Goal: Task Accomplishment & Management: Use online tool/utility

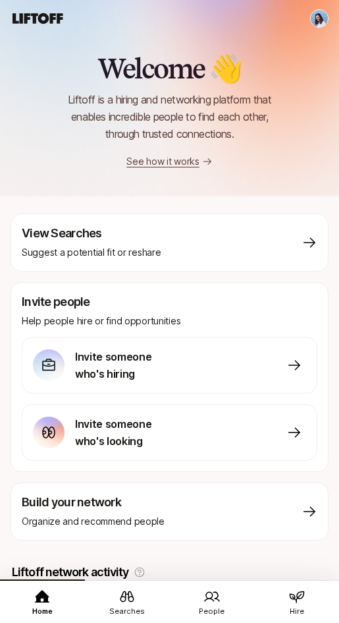
click at [132, 604] on icon at bounding box center [127, 597] width 16 height 16
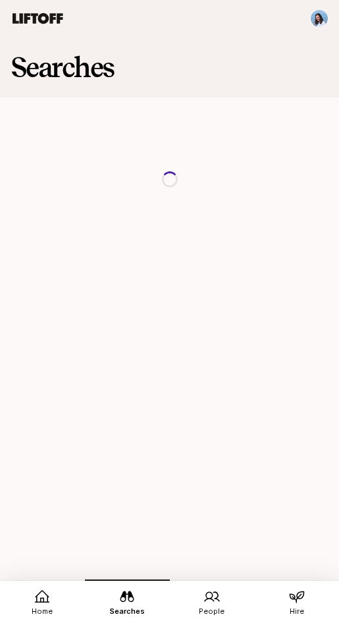
click at [202, 595] on link "People" at bounding box center [212, 601] width 85 height 45
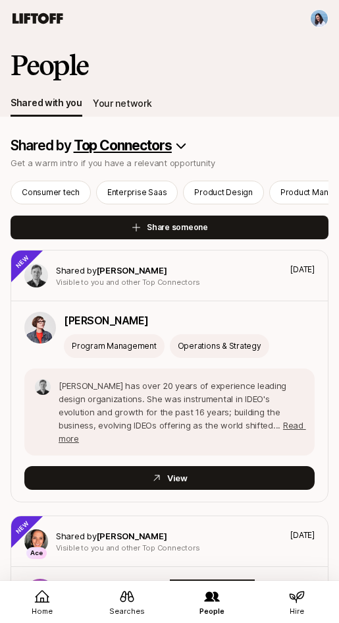
scroll to position [3, 0]
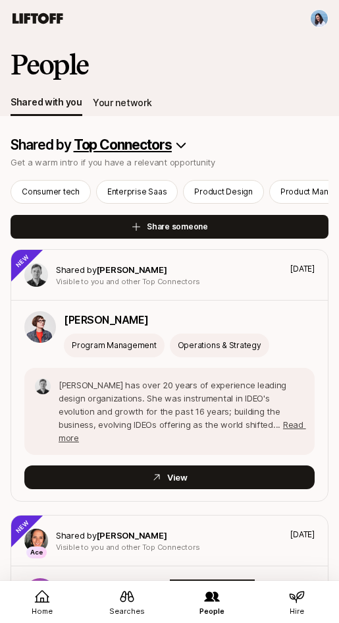
click at [121, 105] on div "Your network" at bounding box center [122, 103] width 59 height 16
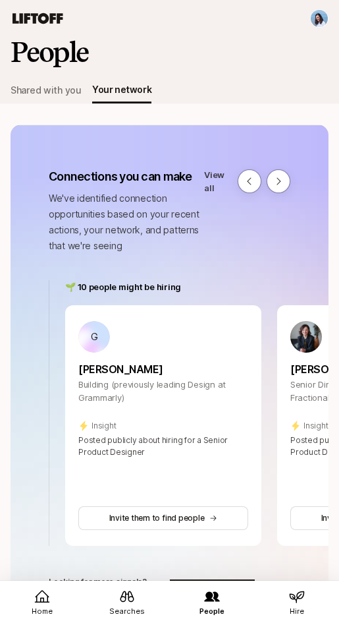
scroll to position [19, 0]
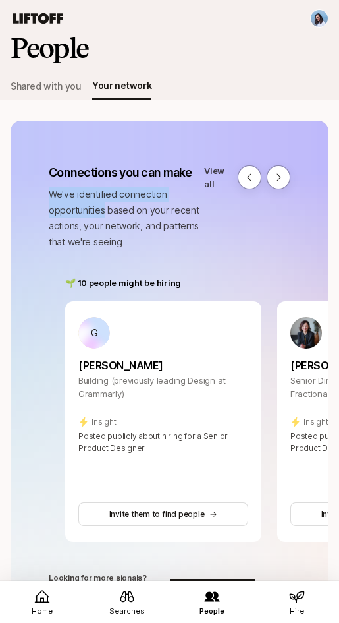
drag, startPoint x: 75, startPoint y: 183, endPoint x: 154, endPoint y: 220, distance: 87.3
click at [124, 211] on div "Connections you can make We've identified connection opportunities based on you…" at bounding box center [127, 207] width 156 height 86
click at [163, 222] on p "We've identified connection opportunities based on your recent actions, your ne…" at bounding box center [127, 218] width 156 height 63
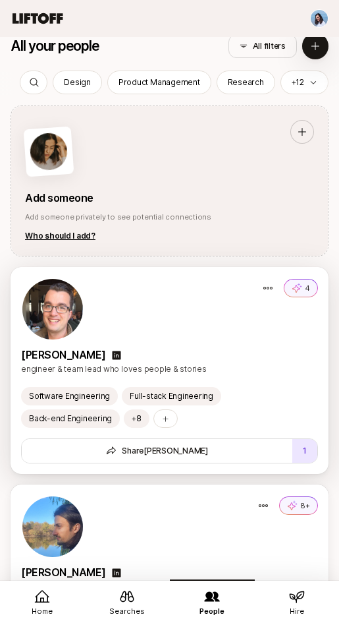
scroll to position [1584, 0]
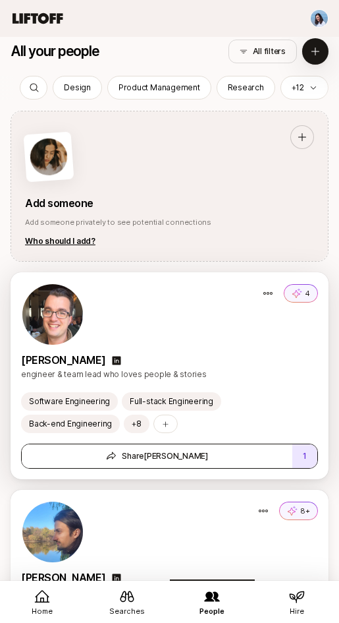
click at [191, 463] on button "Share [PERSON_NAME]" at bounding box center [157, 456] width 271 height 24
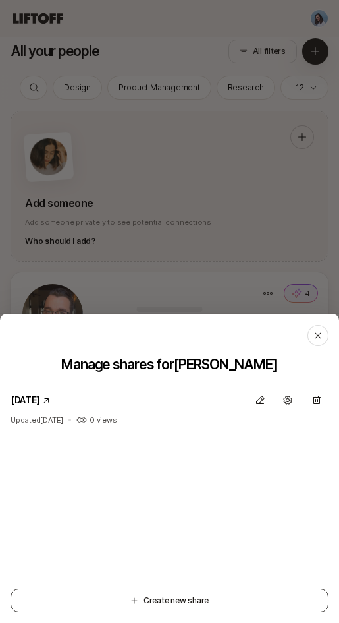
click at [195, 602] on button "Create new share" at bounding box center [170, 601] width 318 height 24
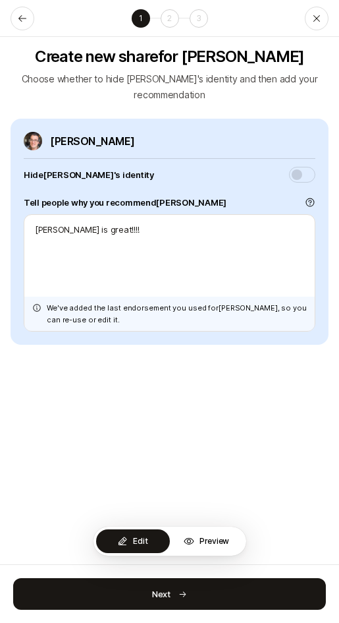
click at [200, 538] on p "Preview" at bounding box center [215, 541] width 30 height 12
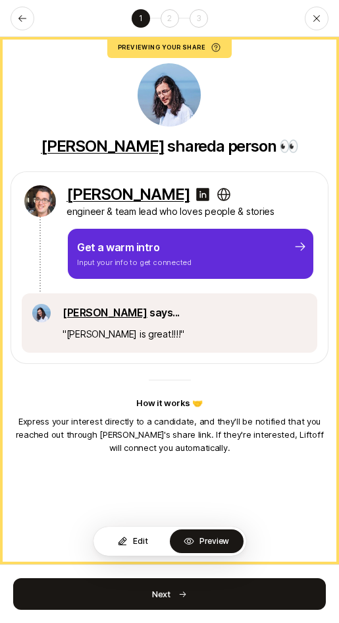
click at [129, 546] on button "Edit" at bounding box center [133, 541] width 74 height 24
type textarea "x"
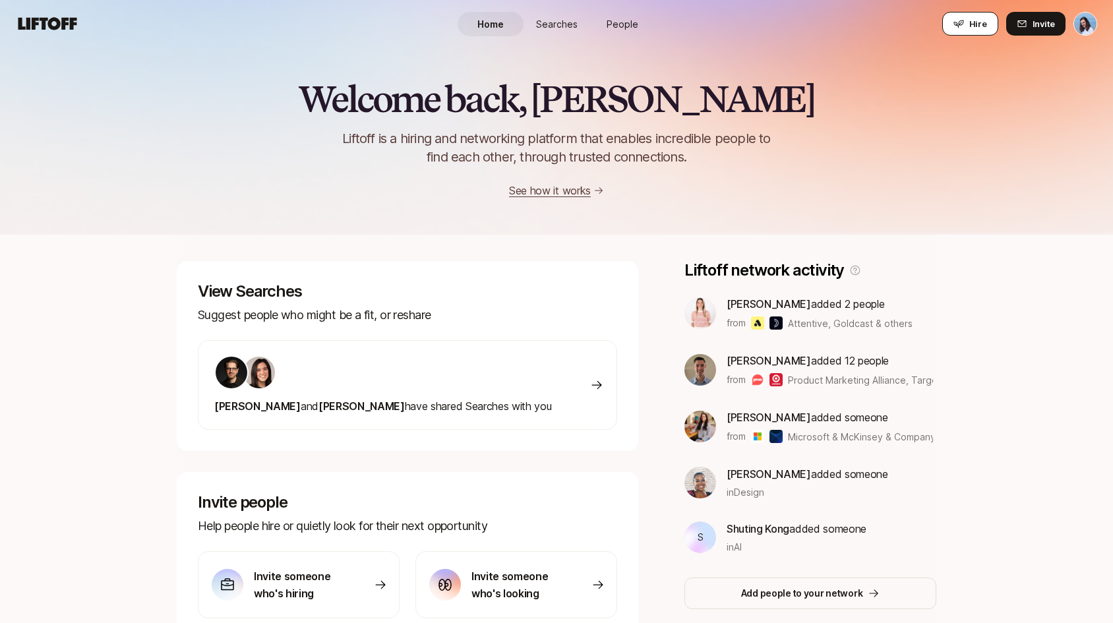
click at [969, 21] on button "Hire" at bounding box center [970, 24] width 56 height 24
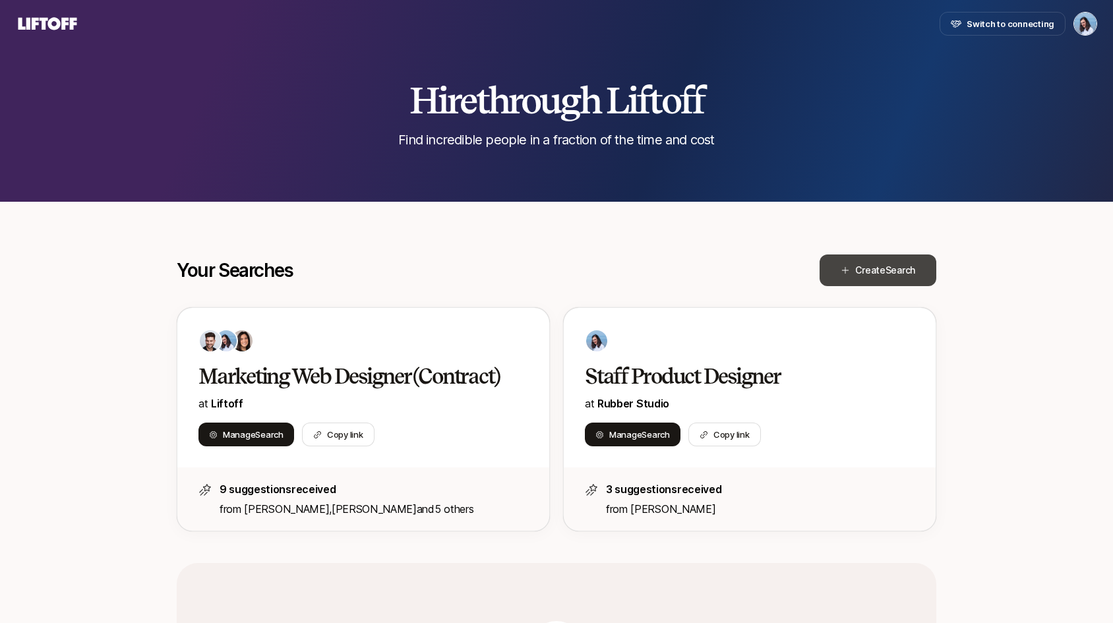
click at [880, 258] on button "Create Search" at bounding box center [877, 270] width 117 height 32
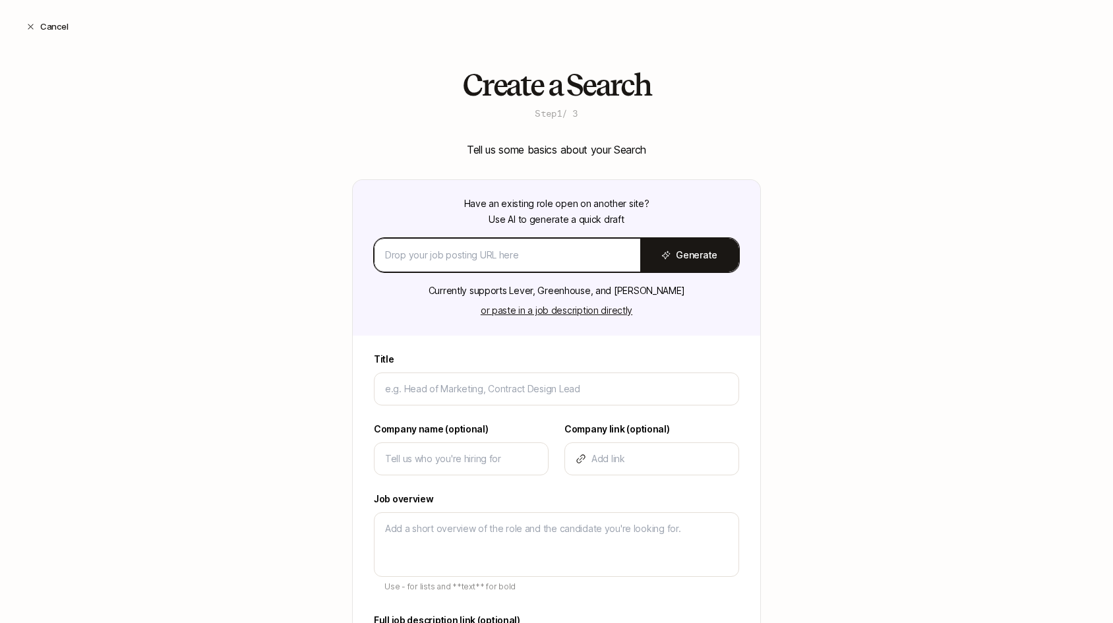
click at [494, 256] on input at bounding box center [507, 255] width 245 height 16
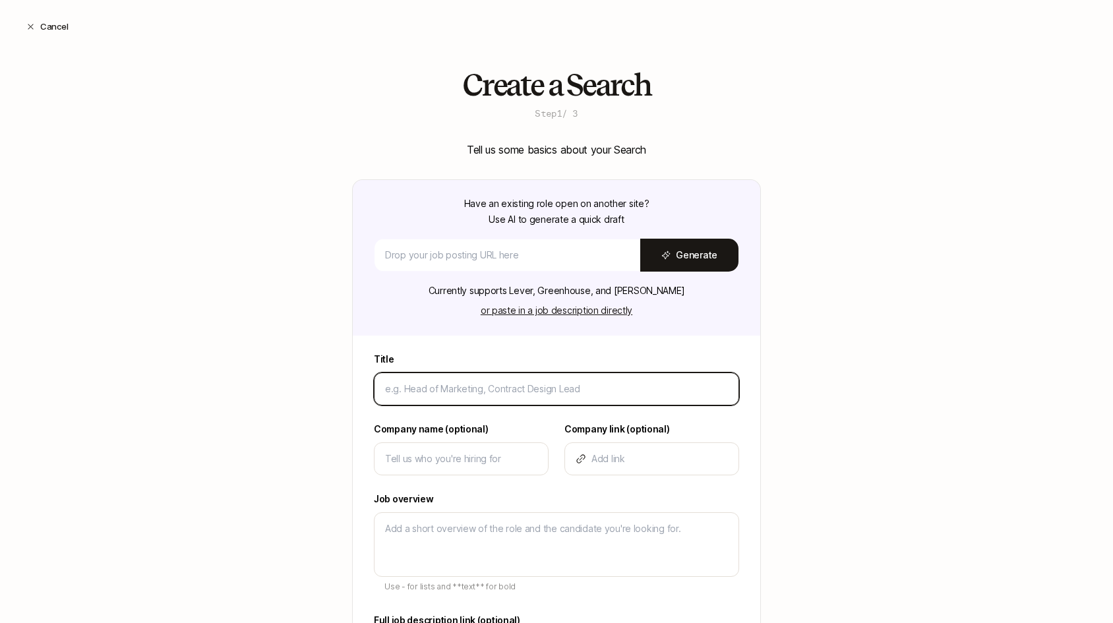
click at [459, 387] on input at bounding box center [556, 389] width 343 height 16
type input "P"
type textarea "x"
type input "Pr"
type textarea "x"
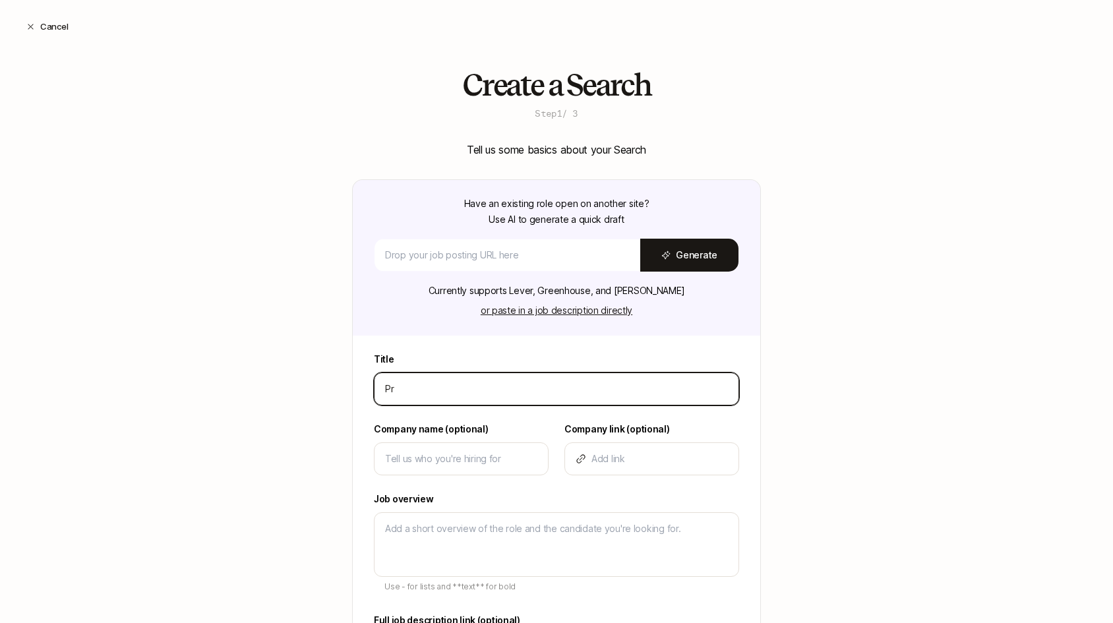
type input "Pro"
type textarea "x"
type input "Prod"
type textarea "x"
type input "Produ"
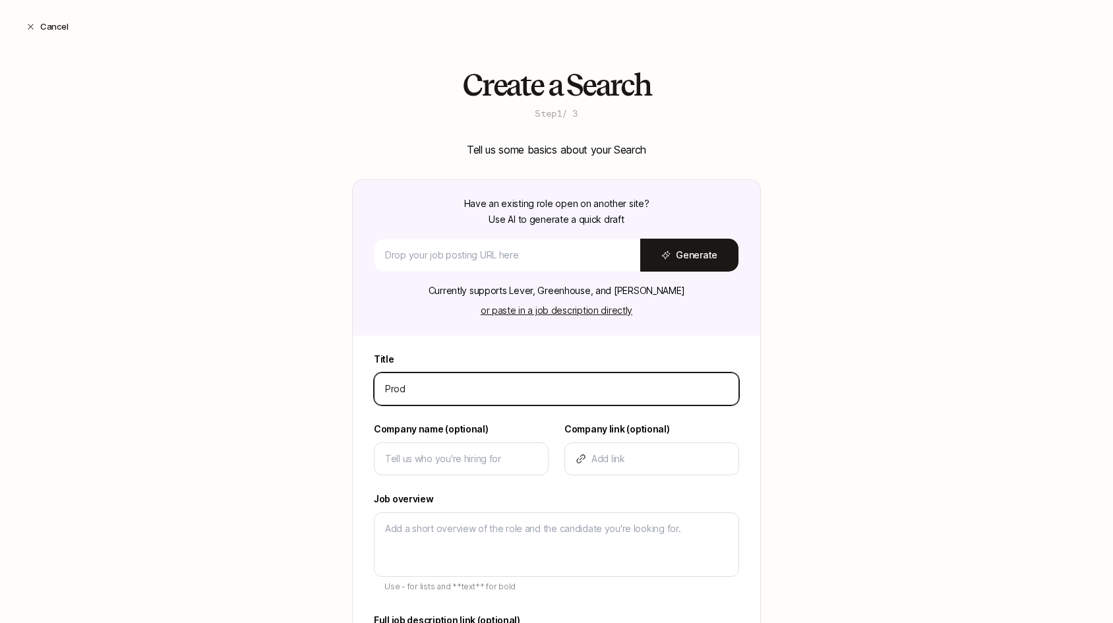
type textarea "x"
type input "Produc"
type textarea "x"
type input "Product"
type textarea "x"
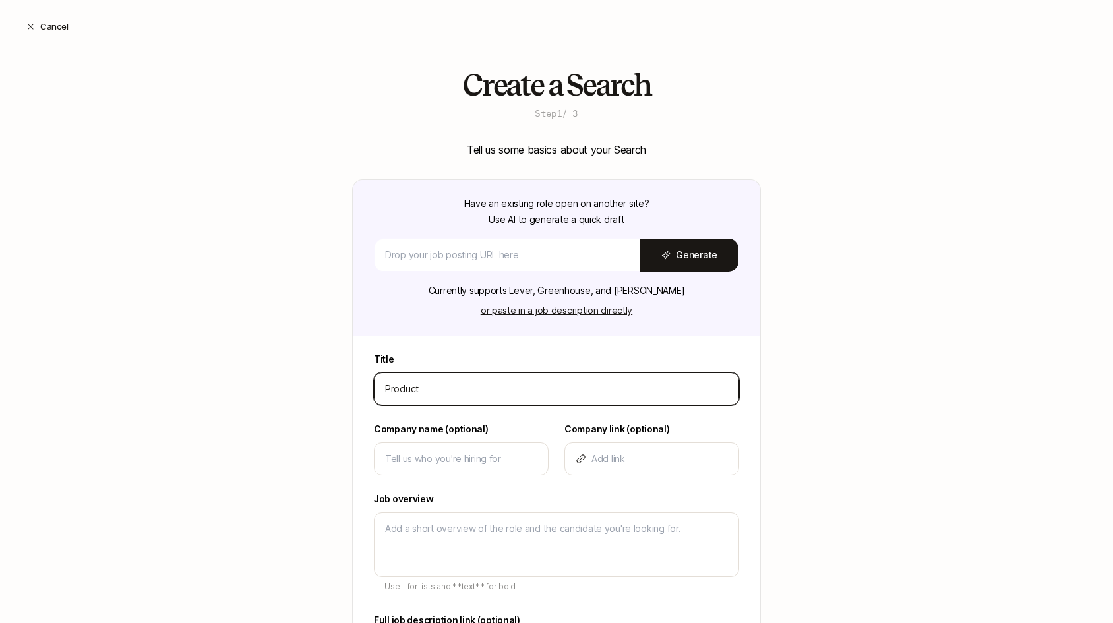
type input "Product"
type textarea "x"
type input "Product D"
type textarea "x"
type input "Product De"
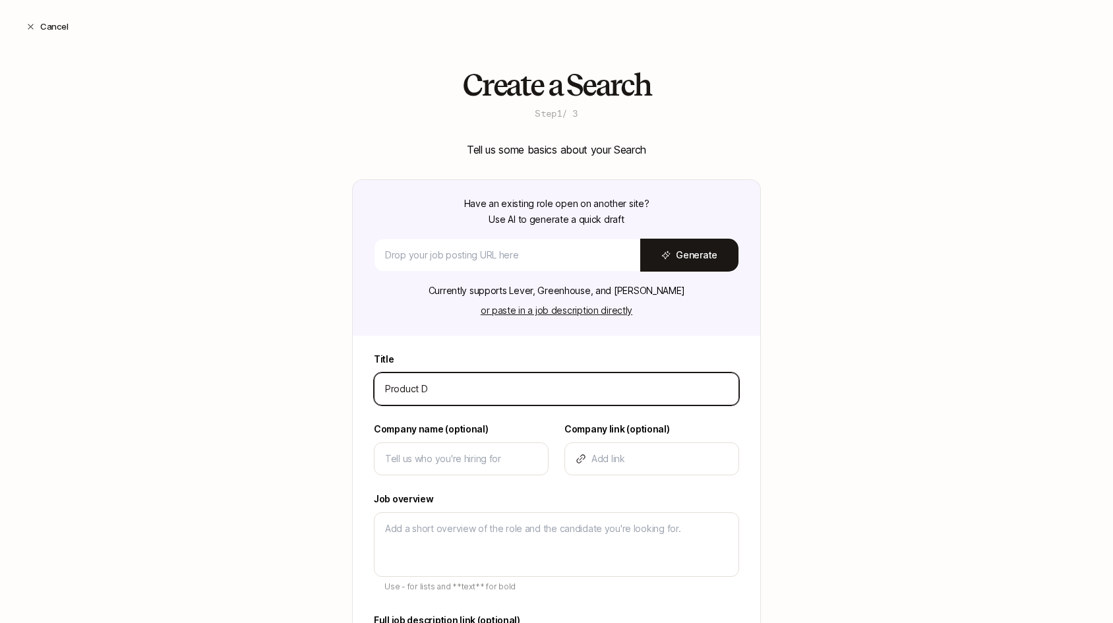
type textarea "x"
type input "Product Des"
type textarea "x"
type input "Product Desi"
type textarea "x"
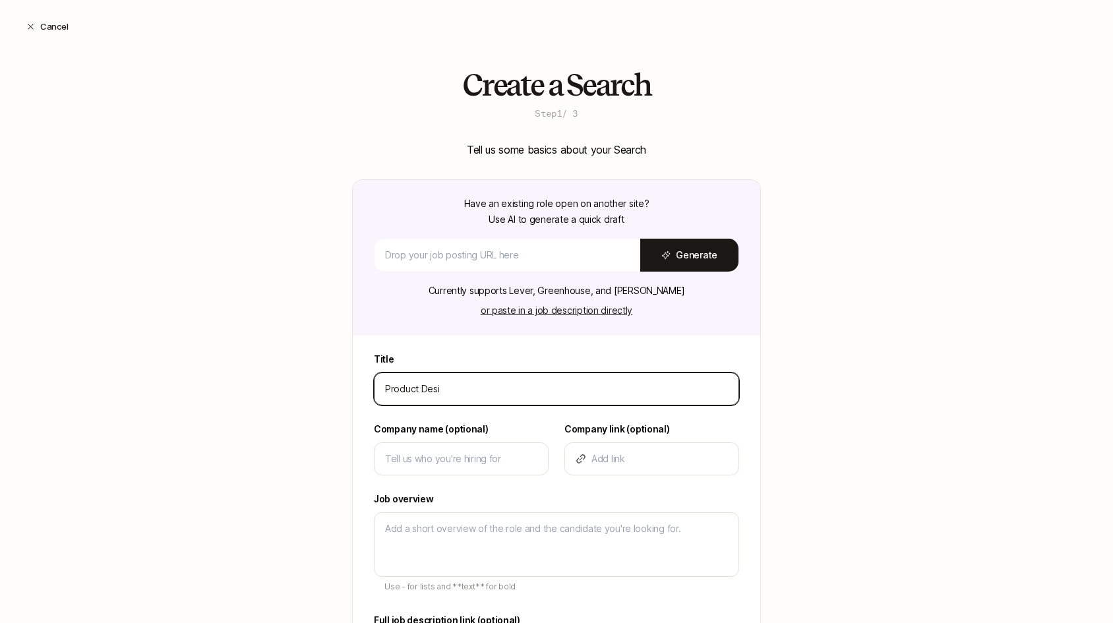
type input "Product Desig"
type textarea "x"
type input "Product Design"
type textarea "x"
type input "Product Designe"
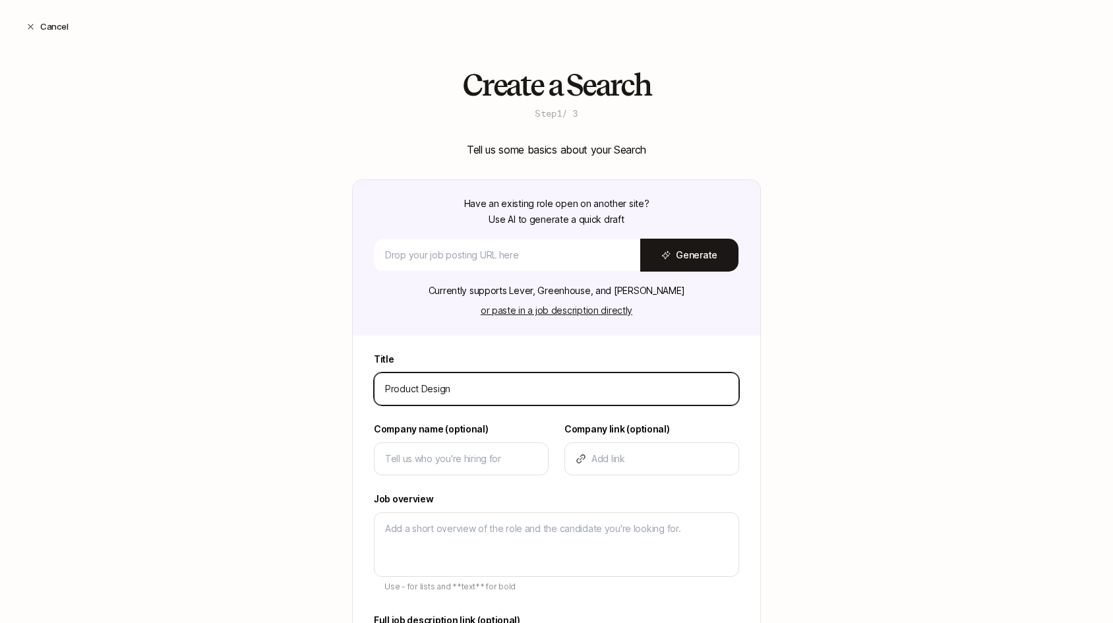
type textarea "x"
type input "Product Designer"
type textarea "x"
type input "Product Designer"
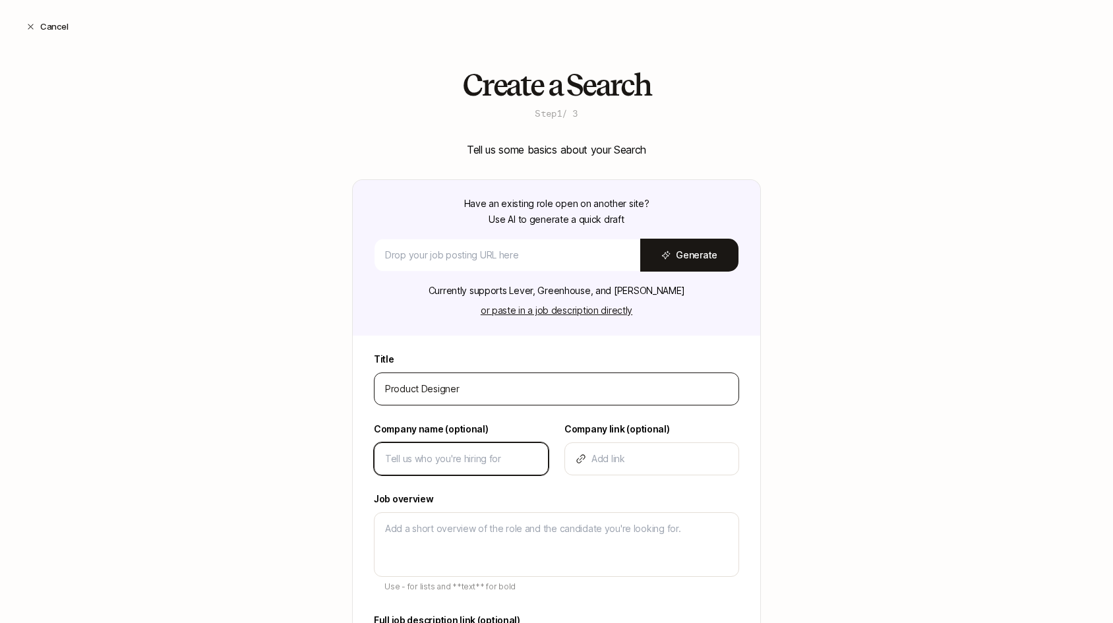
type input "C"
type textarea "x"
type input "Co"
type textarea "x"
type input "Com"
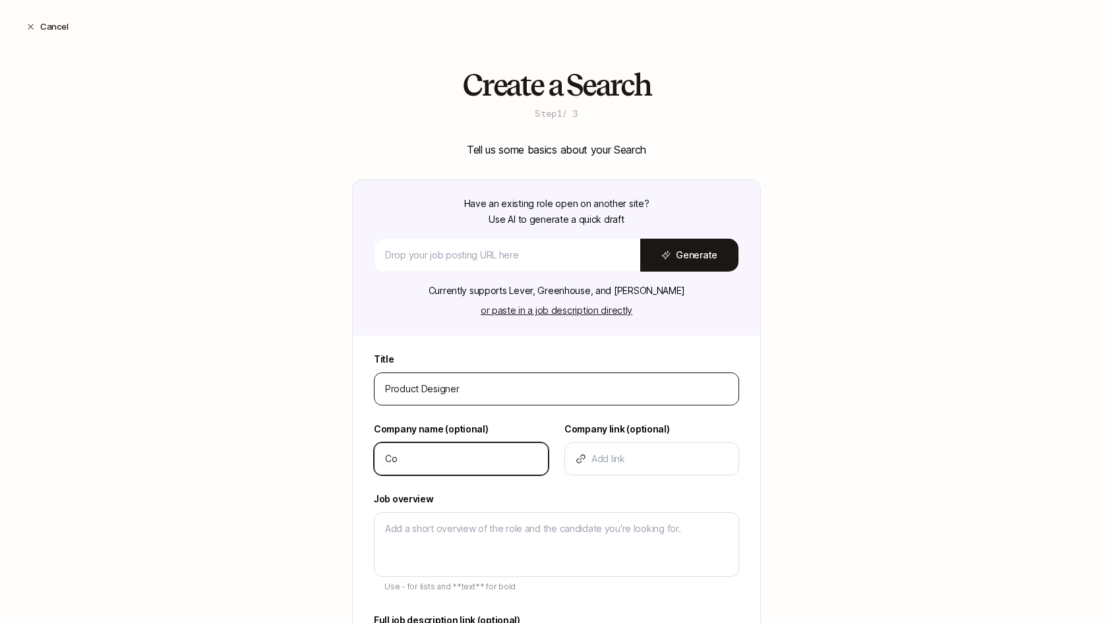
type textarea "x"
type input "Comp"
type textarea "x"
type input "Compa"
type textarea "x"
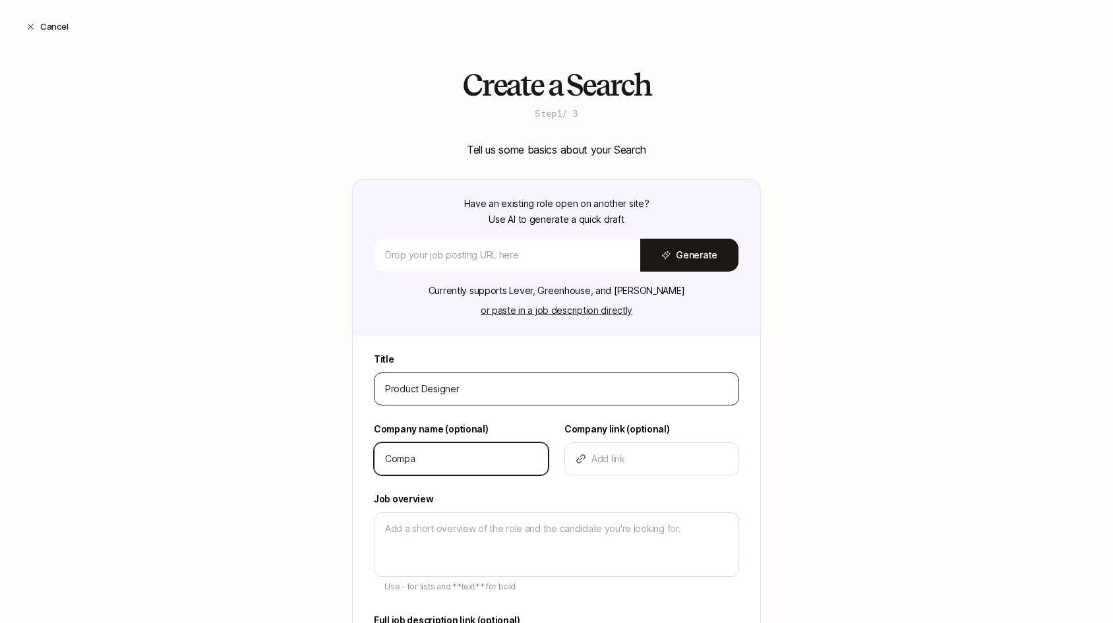
type input "Compan"
type textarea "x"
type input "Company"
type textarea "x"
type input "Company"
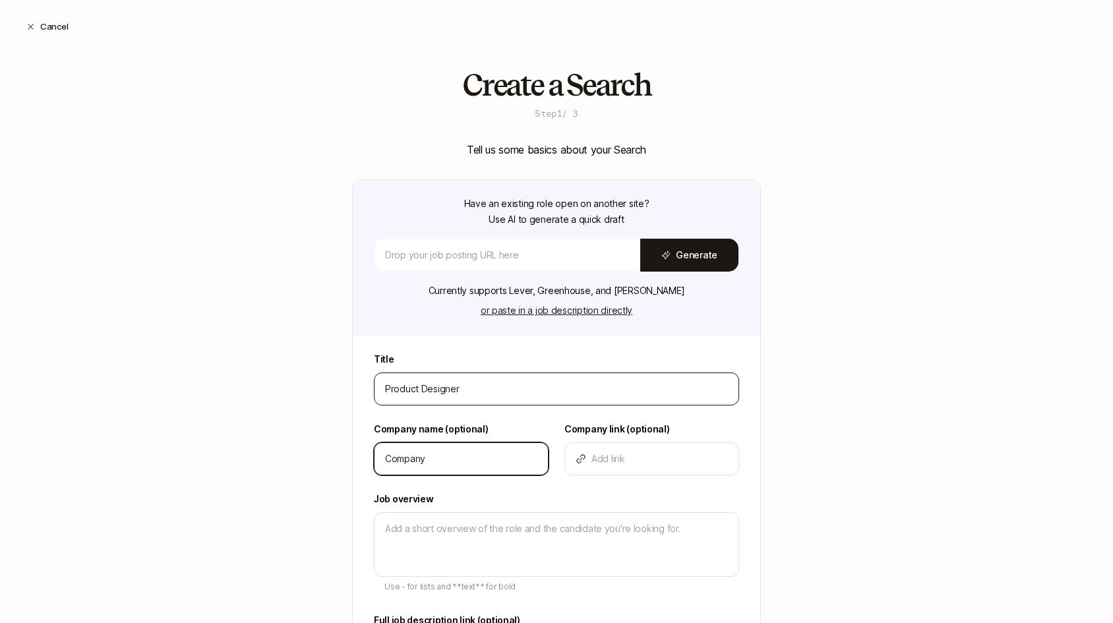
type textarea "x"
type input "Company !"
type textarea "x"
type input "Company !"
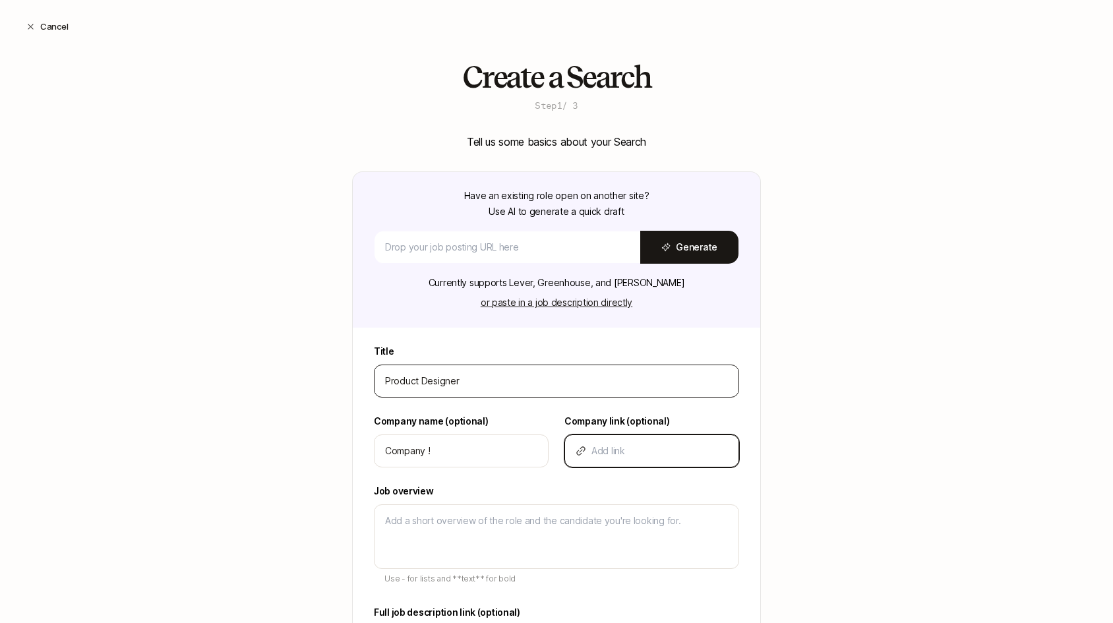
scroll to position [25, 0]
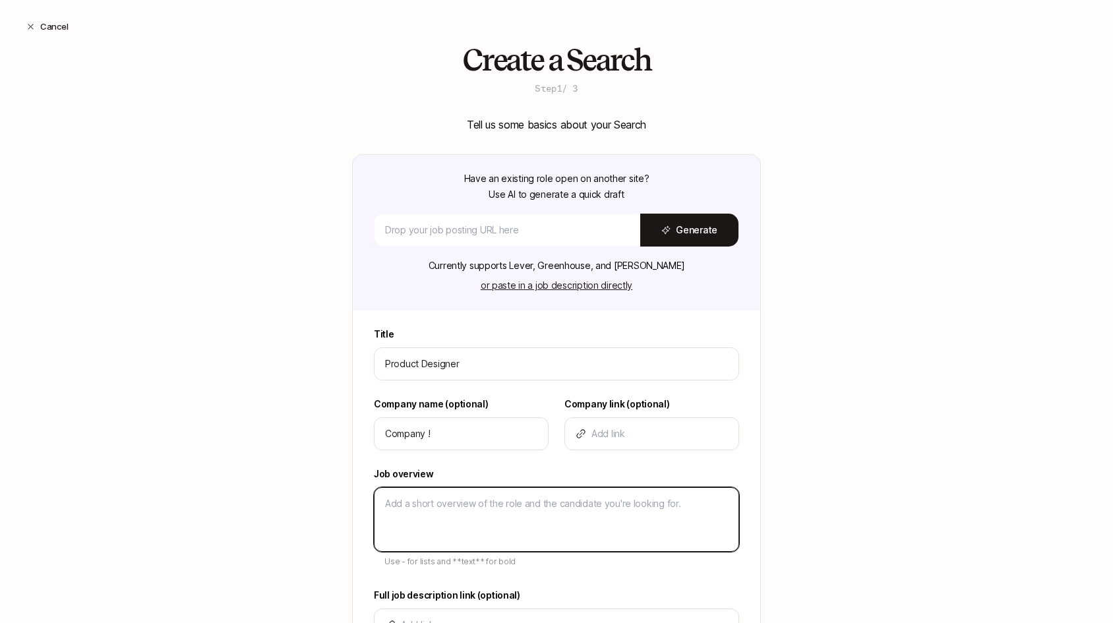
click at [506, 487] on textarea at bounding box center [556, 519] width 365 height 65
type textarea "d"
type textarea "x"
click at [506, 499] on textarea "d" at bounding box center [556, 519] width 365 height 65
type textarea "dd"
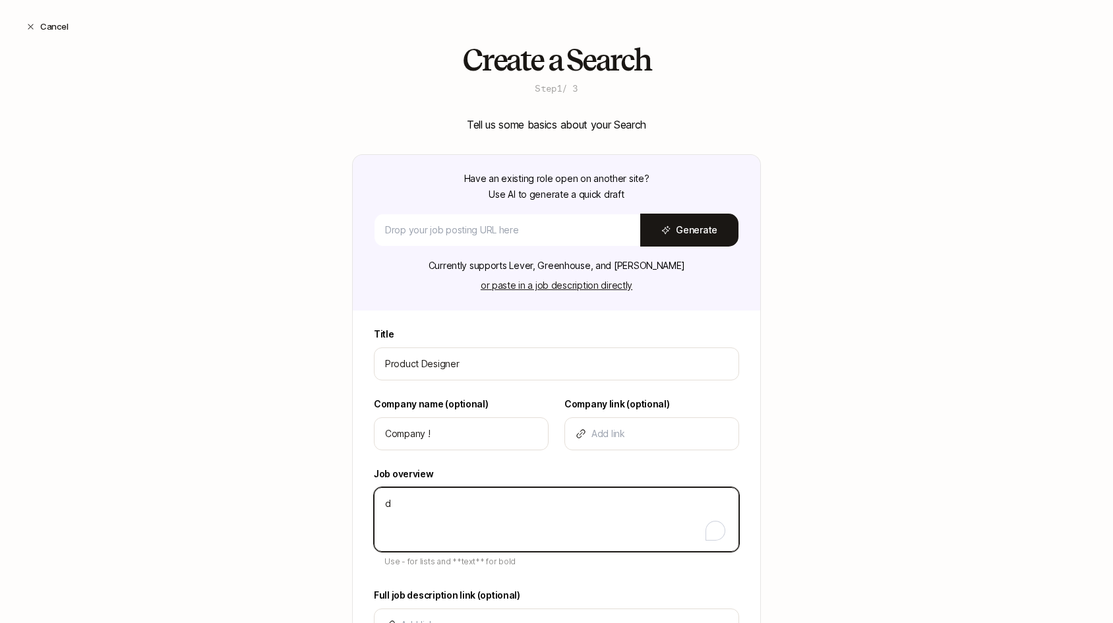
type textarea "x"
type textarea "dda"
type textarea "x"
type textarea "ddas"
type textarea "x"
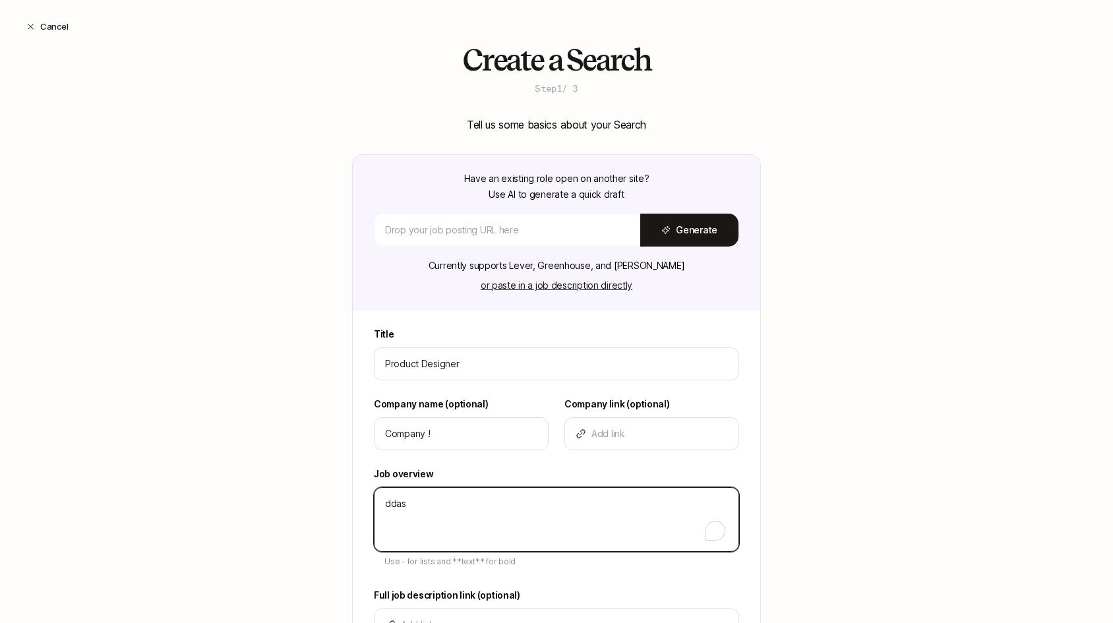
type textarea "ddasd"
type textarea "x"
type textarea "ddasda"
type textarea "x"
type textarea "ddasdas"
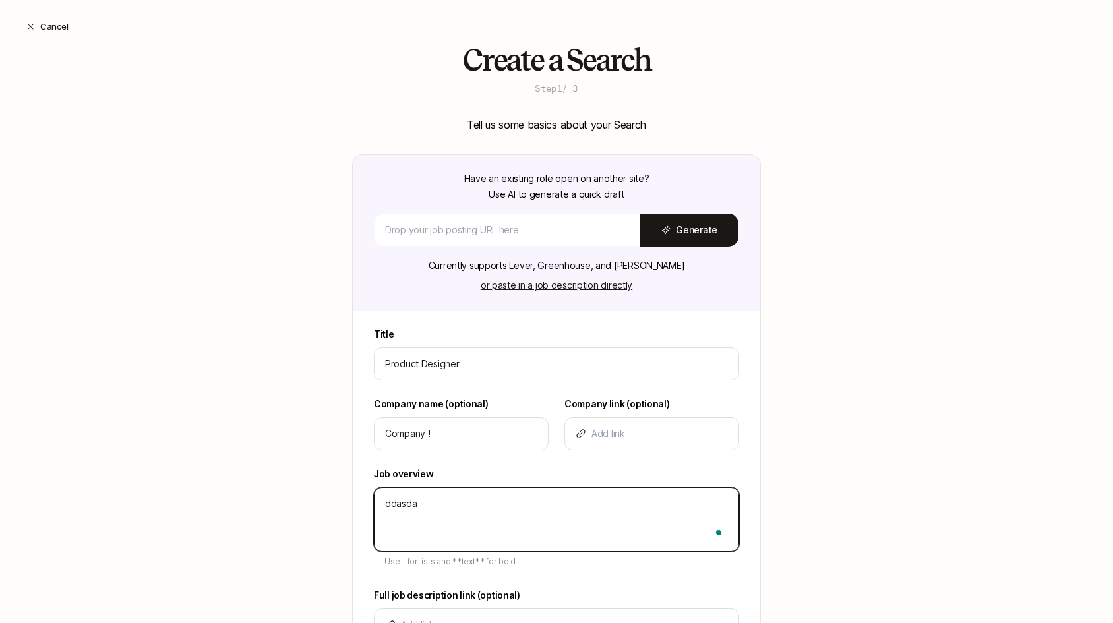
type textarea "x"
type textarea "ddasdasd"
type textarea "x"
type textarea "ddasdasda"
type textarea "x"
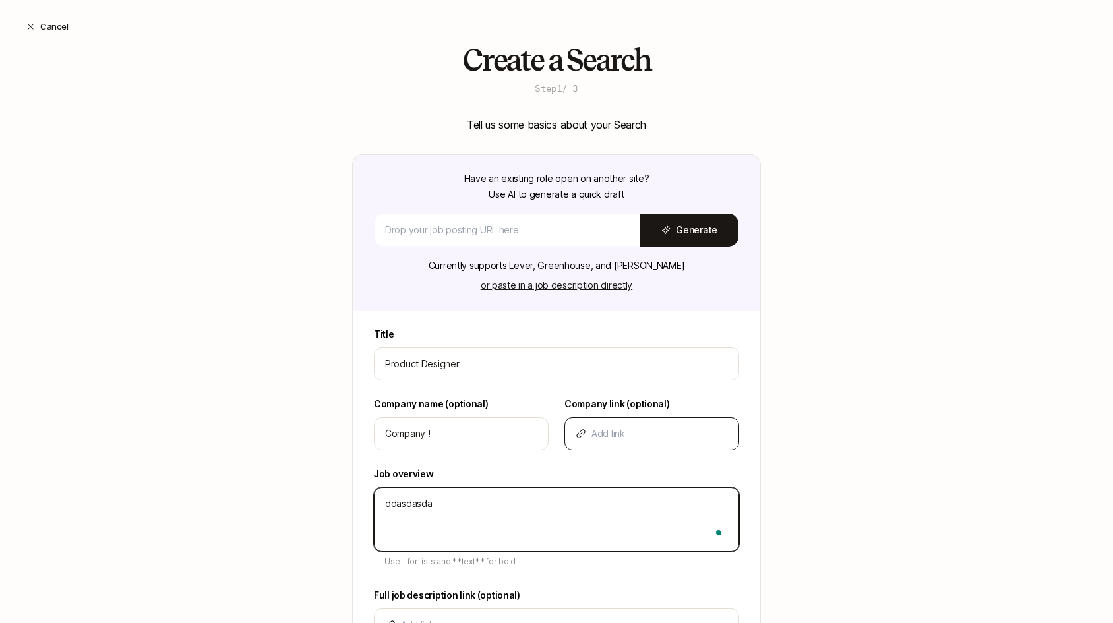
scroll to position [155, 0]
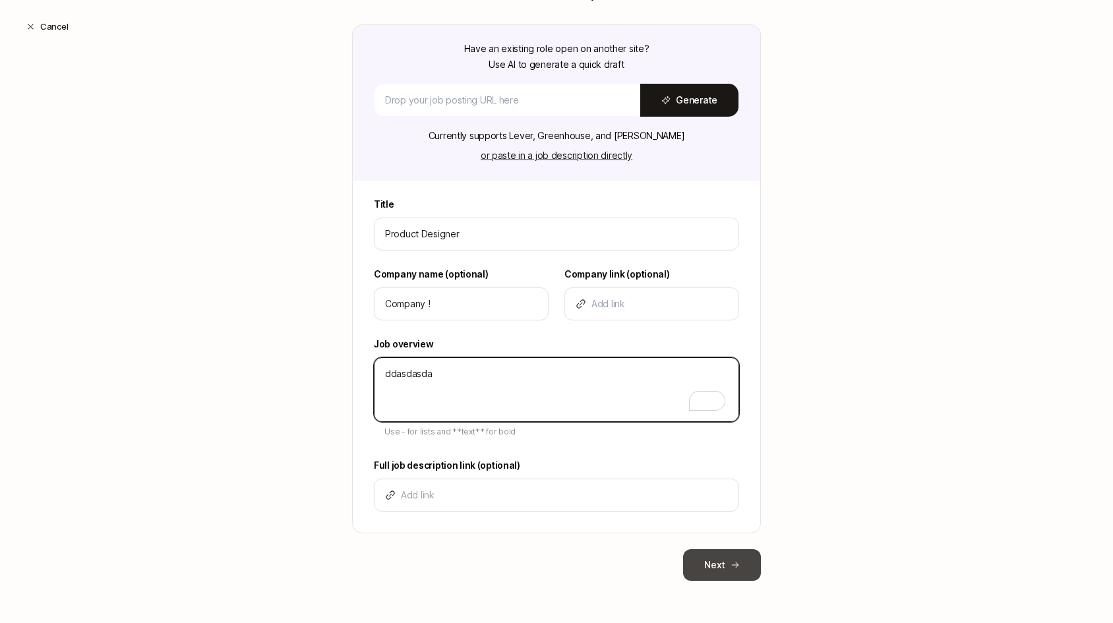
type textarea "ddasdasda"
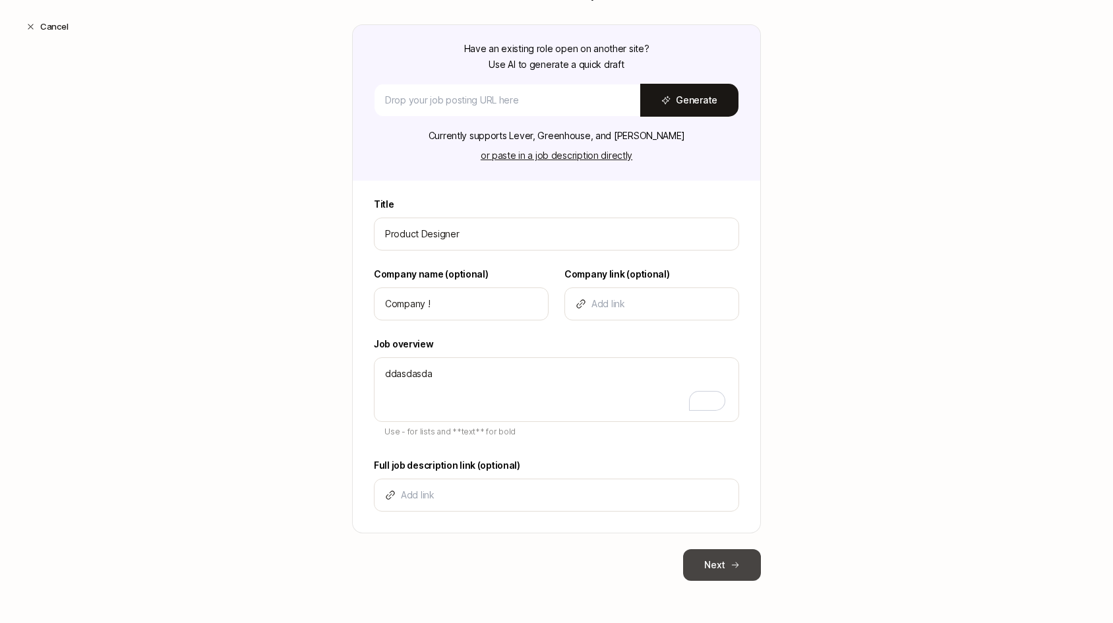
click at [717, 557] on button "Next" at bounding box center [722, 565] width 78 height 32
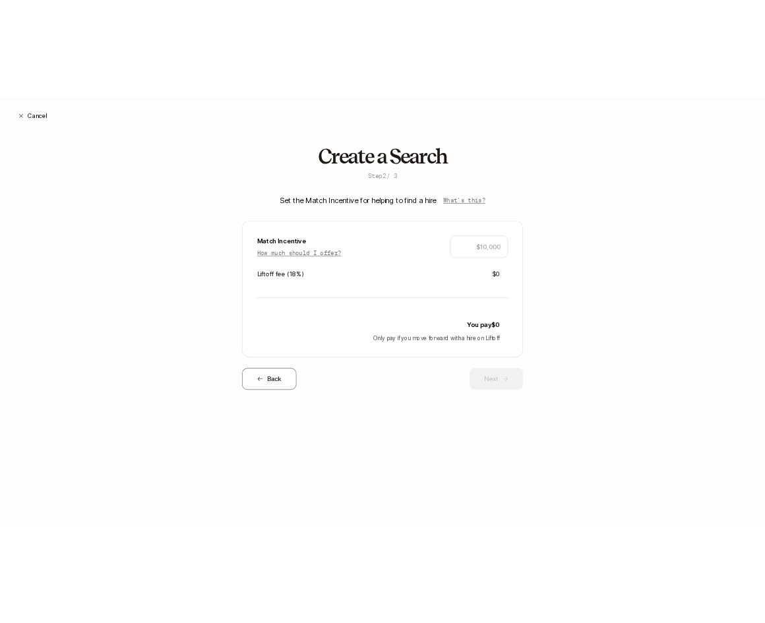
scroll to position [0, 0]
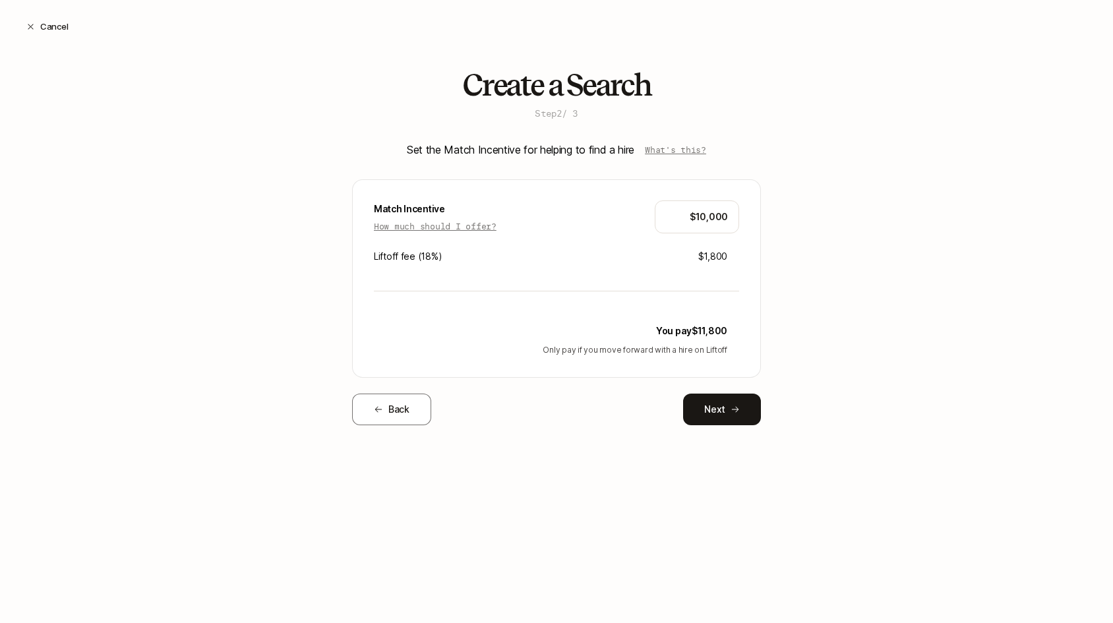
type input "$10,000"
click at [819, 291] on div "Create a Search Step 2 / 3 Set the Match Incentive for helping to find a hire W…" at bounding box center [556, 268] width 1113 height 399
click at [729, 405] on button "Next" at bounding box center [722, 409] width 78 height 32
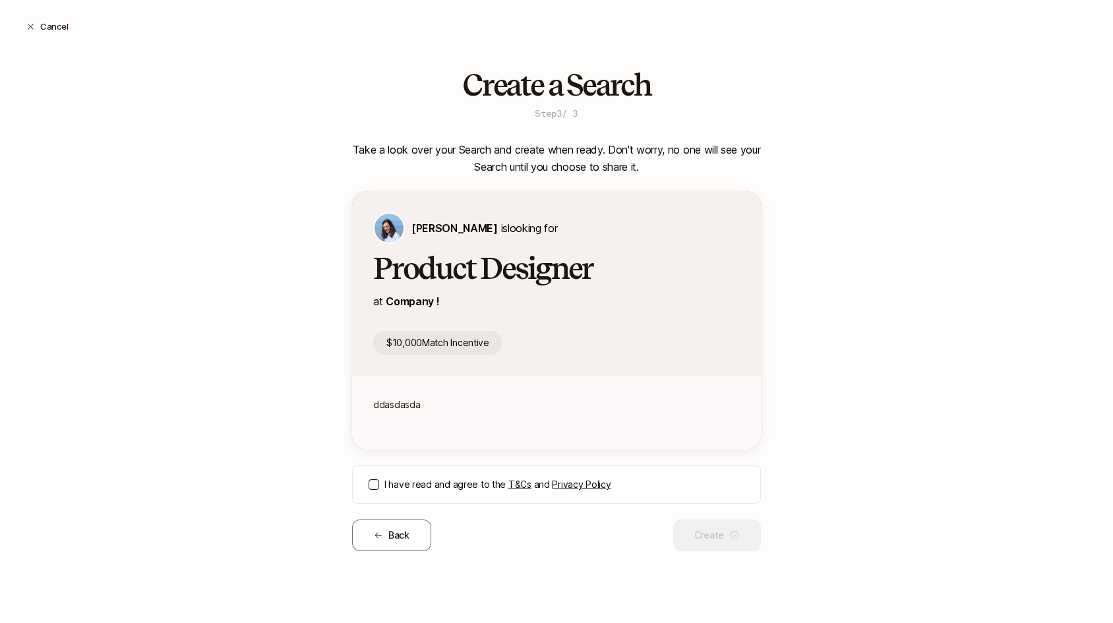
click at [374, 484] on button "I have read and agree to the T&Cs and Privacy Policy" at bounding box center [373, 484] width 11 height 11
type button "on"
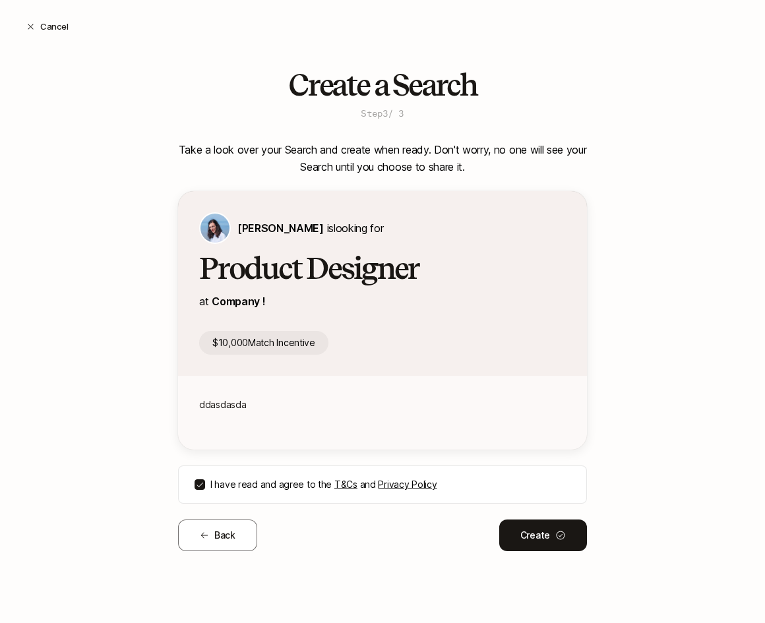
click at [661, 298] on div "Create a Search Step 3 / 3 Take a look over your Search and create when ready. …" at bounding box center [382, 331] width 765 height 525
